Goal: Transaction & Acquisition: Purchase product/service

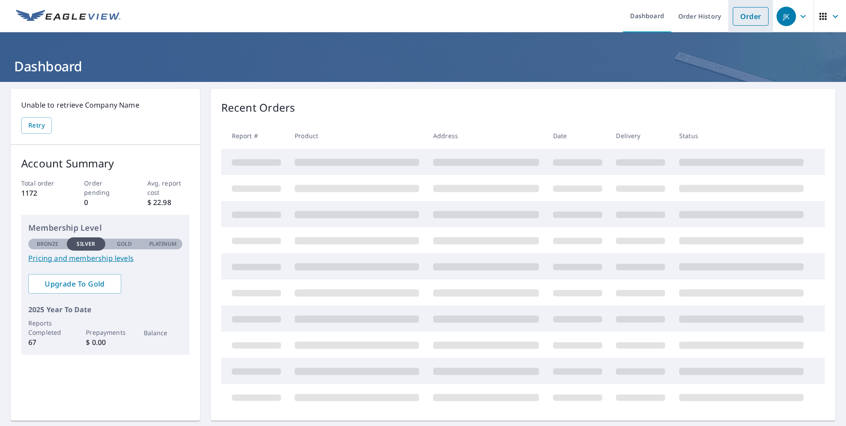
click at [741, 18] on link "Order" at bounding box center [751, 16] width 36 height 19
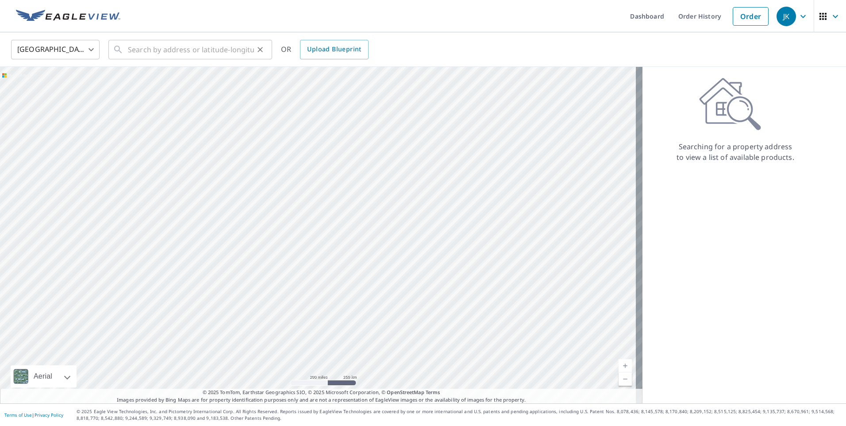
click at [118, 45] on icon at bounding box center [118, 49] width 11 height 11
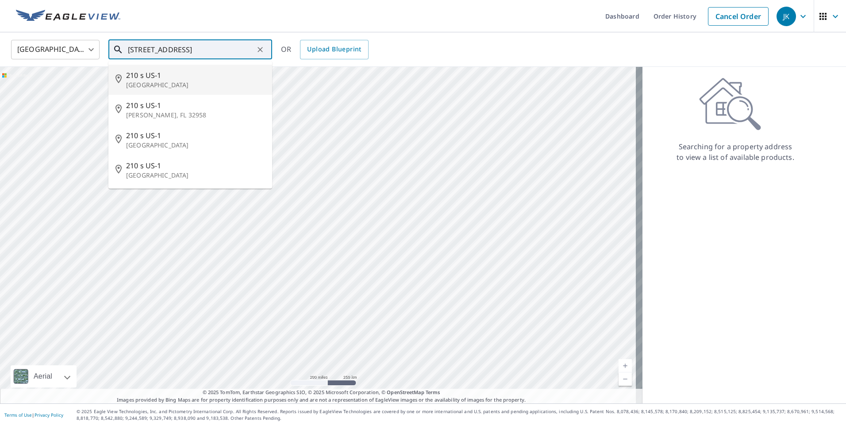
click at [149, 74] on span "210 s US-1" at bounding box center [195, 75] width 139 height 11
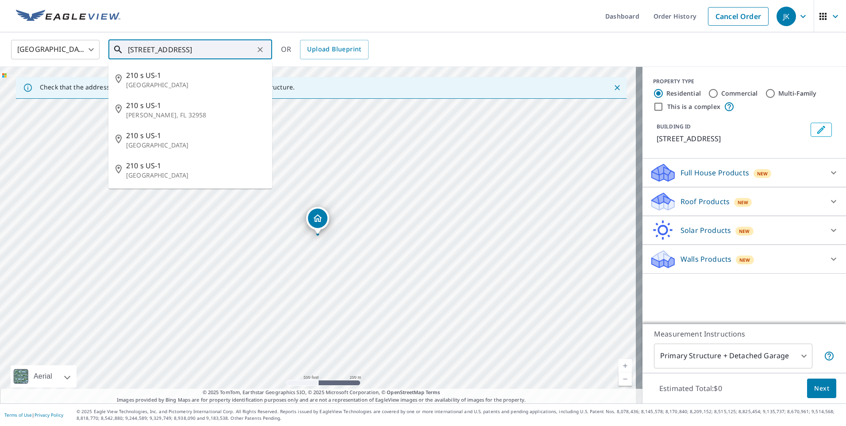
click at [144, 50] on input "[STREET_ADDRESS]" at bounding box center [191, 49] width 126 height 25
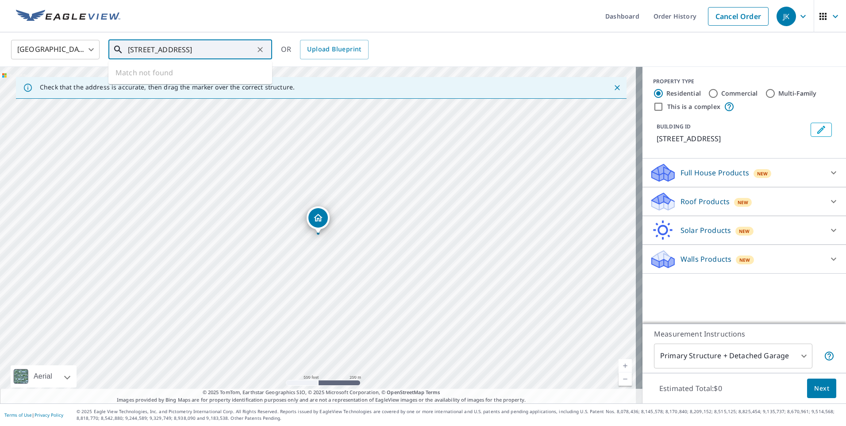
click at [140, 49] on input "[STREET_ADDRESS]" at bounding box center [191, 49] width 126 height 25
click at [184, 69] on ul "Match not found" at bounding box center [190, 72] width 164 height 23
click at [159, 46] on input "[STREET_ADDRESS]" at bounding box center [191, 49] width 126 height 25
click at [185, 48] on input "[STREET_ADDRESS]" at bounding box center [191, 49] width 126 height 25
click at [166, 49] on input "[STREET_ADDRESS]" at bounding box center [191, 49] width 126 height 25
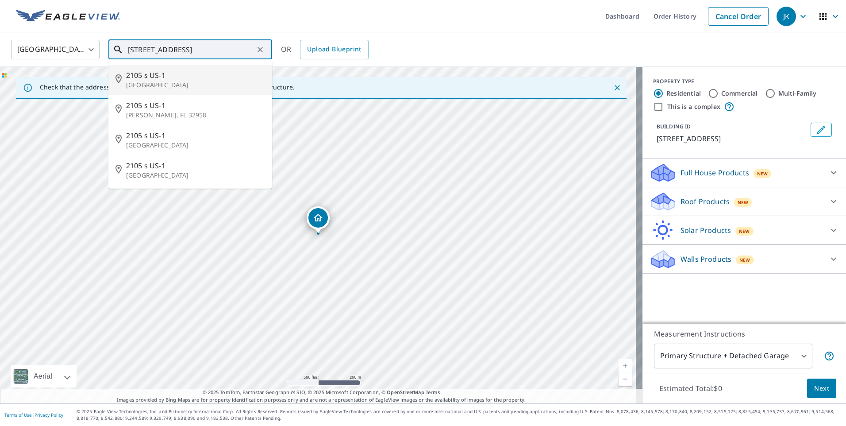
click at [137, 74] on span "2105 s US-1" at bounding box center [195, 75] width 139 height 11
type input "[STREET_ADDRESS]"
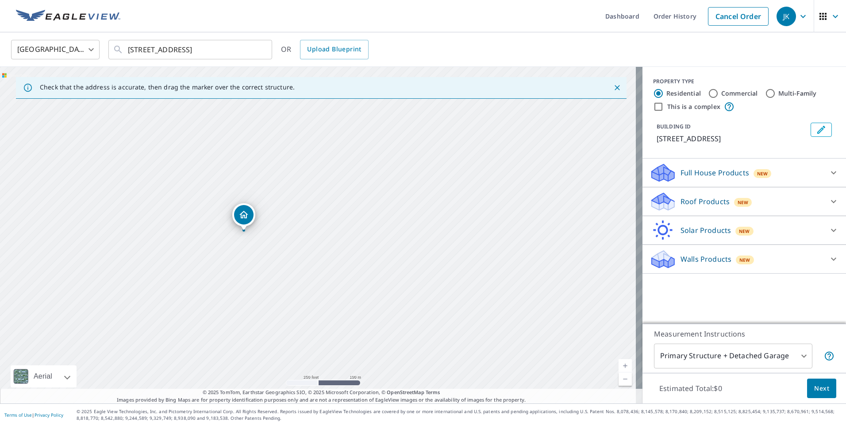
drag, startPoint x: 298, startPoint y: 264, endPoint x: 204, endPoint y: 260, distance: 94.8
click at [204, 260] on div "[STREET_ADDRESS]" at bounding box center [321, 235] width 643 height 336
drag, startPoint x: 261, startPoint y: 256, endPoint x: 231, endPoint y: 310, distance: 61.4
click at [231, 310] on div "[STREET_ADDRESS]" at bounding box center [321, 235] width 643 height 336
drag, startPoint x: 214, startPoint y: 293, endPoint x: 200, endPoint y: 247, distance: 48.3
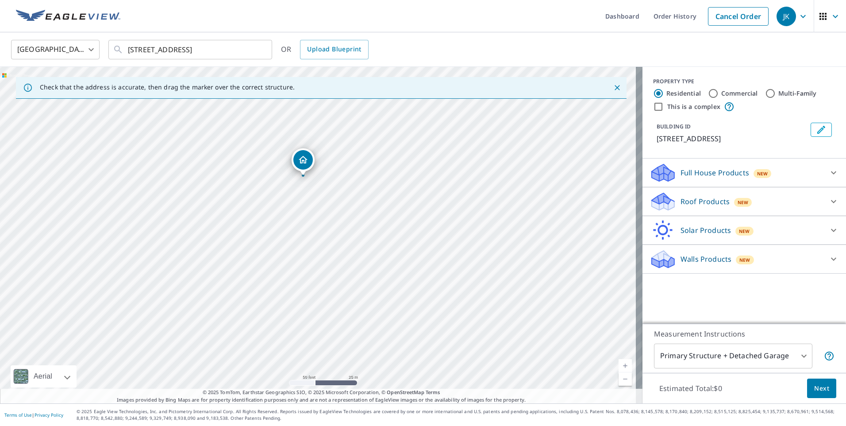
click at [200, 247] on div "[STREET_ADDRESS]" at bounding box center [321, 235] width 643 height 336
drag, startPoint x: 223, startPoint y: 217, endPoint x: 225, endPoint y: 281, distance: 63.8
click at [225, 281] on div "[STREET_ADDRESS]" at bounding box center [321, 235] width 643 height 336
click at [339, 186] on div "[STREET_ADDRESS]" at bounding box center [321, 235] width 643 height 336
drag, startPoint x: 470, startPoint y: 266, endPoint x: 451, endPoint y: 289, distance: 30.3
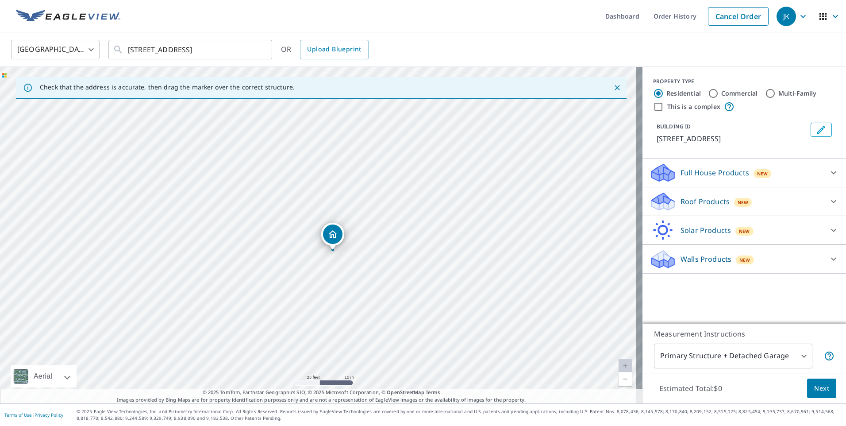
click at [451, 289] on div "[STREET_ADDRESS]" at bounding box center [321, 235] width 643 height 336
drag, startPoint x: 368, startPoint y: 223, endPoint x: 385, endPoint y: 212, distance: 19.9
click at [385, 212] on div "[STREET_ADDRESS]" at bounding box center [321, 235] width 643 height 336
drag, startPoint x: 365, startPoint y: 288, endPoint x: 258, endPoint y: 185, distance: 147.4
click at [258, 185] on div "[STREET_ADDRESS]" at bounding box center [321, 235] width 643 height 336
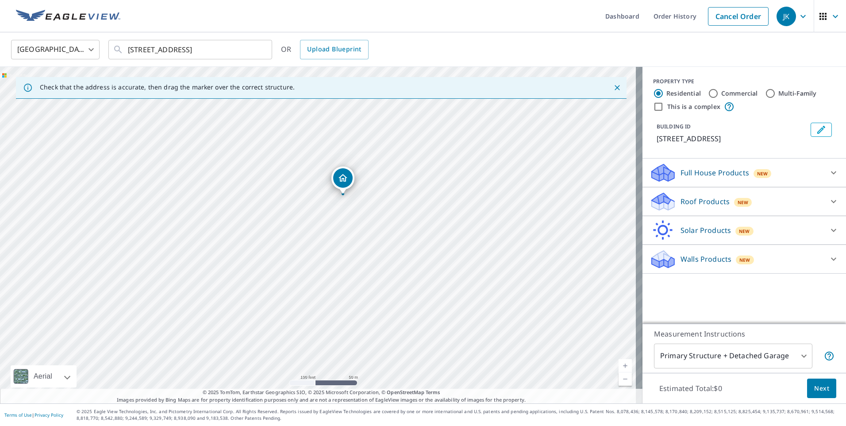
click at [665, 198] on icon at bounding box center [663, 201] width 27 height 21
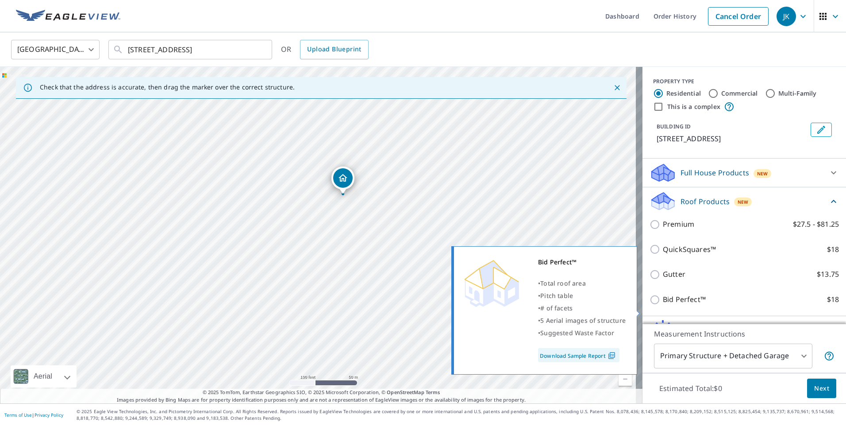
click at [650, 305] on input "Bid Perfect™ $18" at bounding box center [656, 299] width 13 height 11
checkbox input "true"
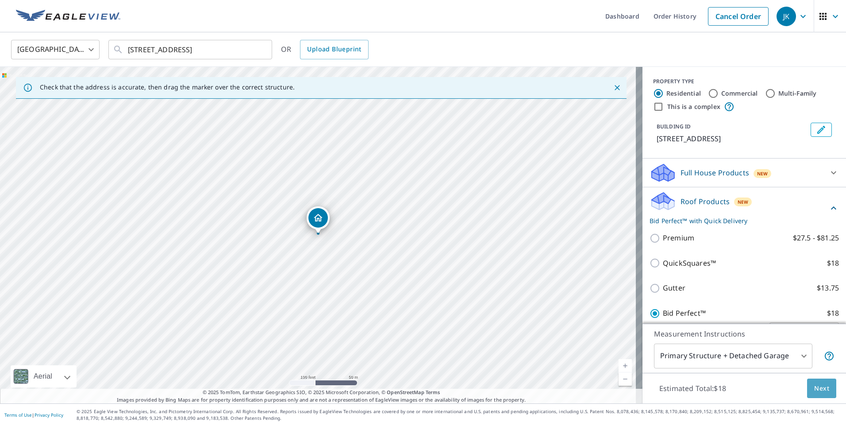
click at [815, 386] on span "Next" at bounding box center [821, 388] width 15 height 11
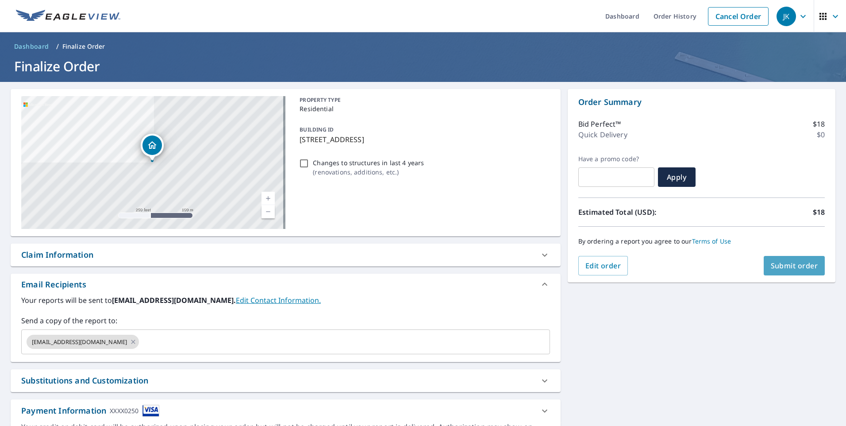
click at [771, 266] on span "Submit order" at bounding box center [794, 266] width 47 height 10
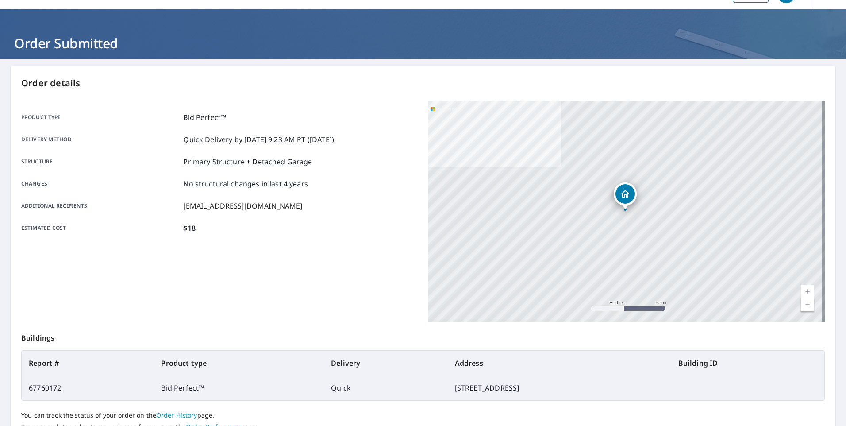
scroll to position [44, 0]
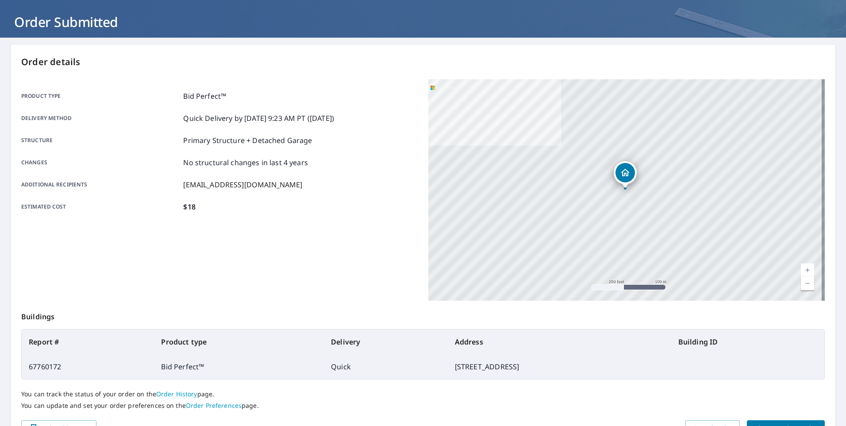
click at [621, 196] on div "[STREET_ADDRESS]" at bounding box center [626, 189] width 397 height 221
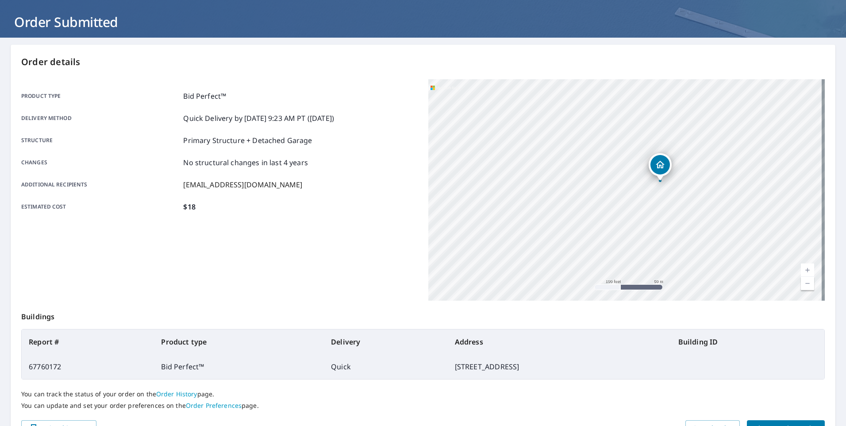
drag, startPoint x: 676, startPoint y: 205, endPoint x: 416, endPoint y: 236, distance: 262.1
click at [419, 237] on div "Product type Bid Perfect™ Delivery method Quick Delivery by [DATE] 9:23 AM PT (…" at bounding box center [423, 189] width 804 height 221
click at [613, 191] on div "[STREET_ADDRESS]" at bounding box center [626, 189] width 397 height 221
drag, startPoint x: 613, startPoint y: 191, endPoint x: 373, endPoint y: 222, distance: 242.3
click at [373, 222] on div "Product type Bid Perfect™ Delivery method Quick Delivery by [DATE] 9:23 AM PT (…" at bounding box center [423, 189] width 804 height 221
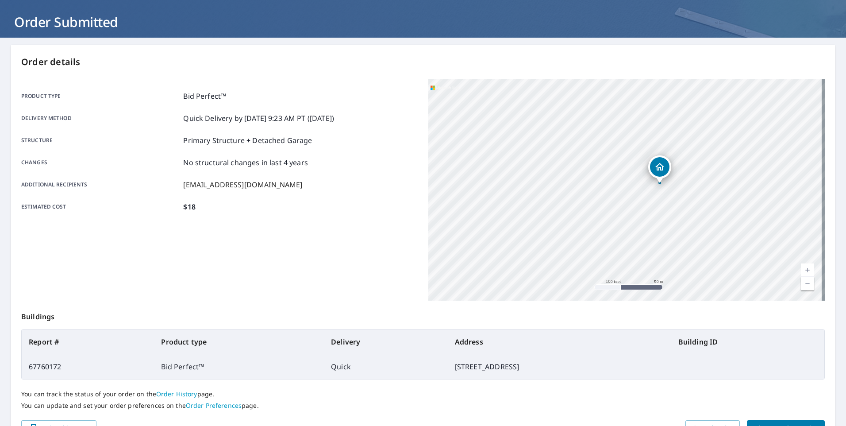
drag, startPoint x: 683, startPoint y: 160, endPoint x: 407, endPoint y: 270, distance: 297.4
click at [408, 270] on div "Product type Bid Perfect™ Delivery method Quick Delivery by [DATE] 9:23 AM PT (…" at bounding box center [423, 189] width 804 height 221
